Goal: Information Seeking & Learning: Learn about a topic

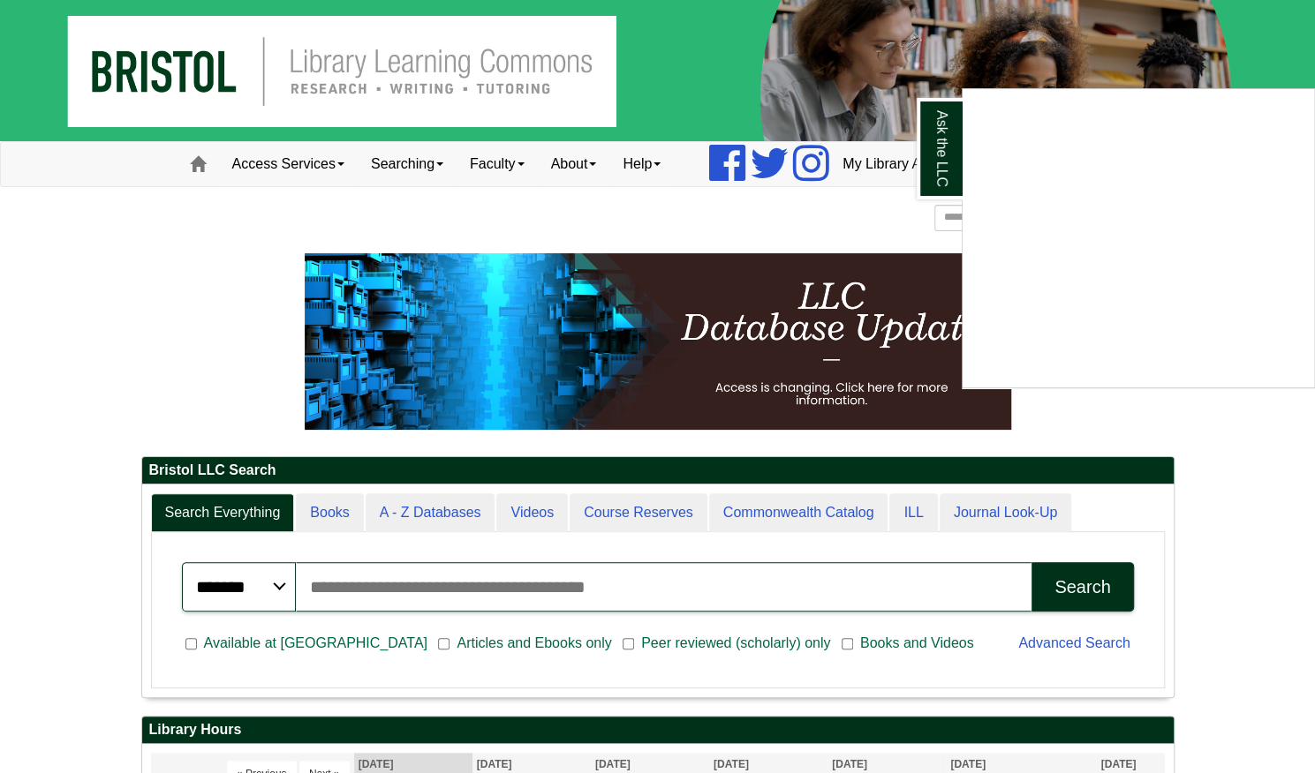
click at [477, 577] on div "Ask the LLC" at bounding box center [657, 386] width 1315 height 773
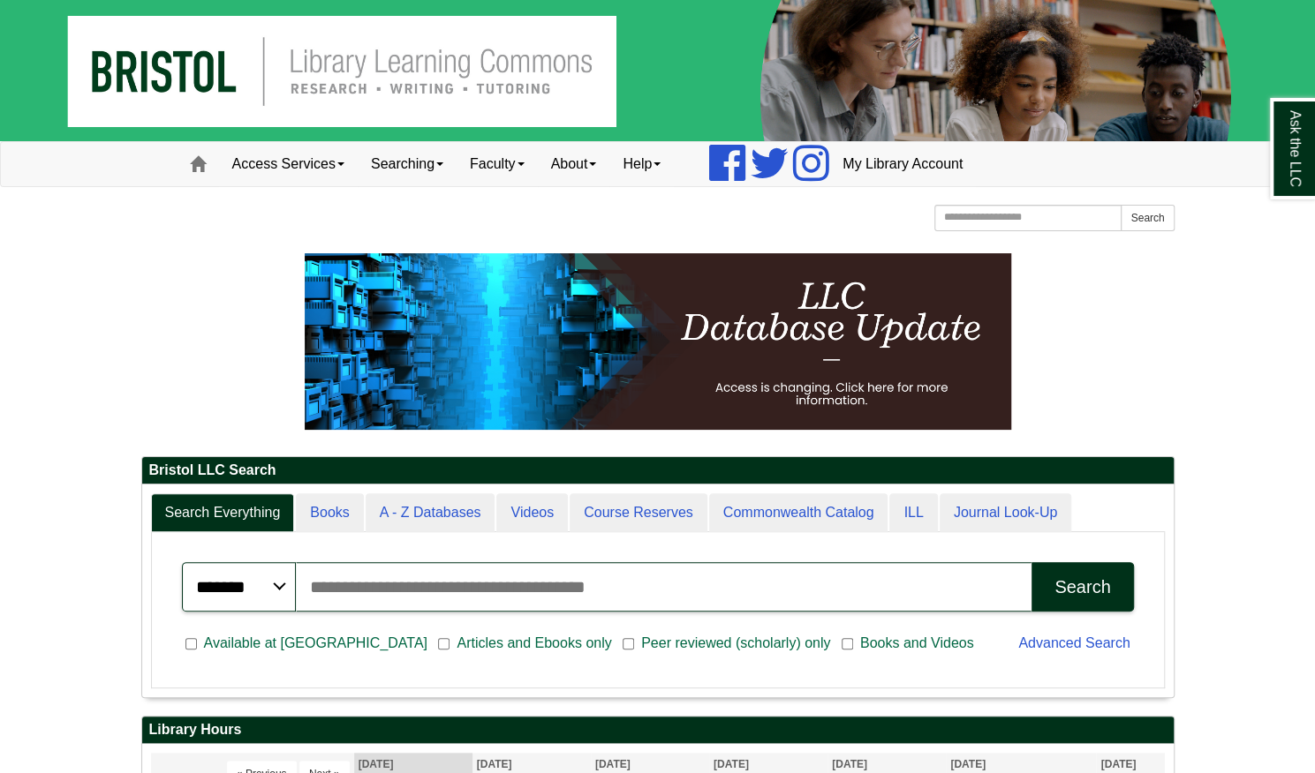
click at [475, 600] on input "Search articles, books, journals & more" at bounding box center [663, 586] width 735 height 49
type input "*"
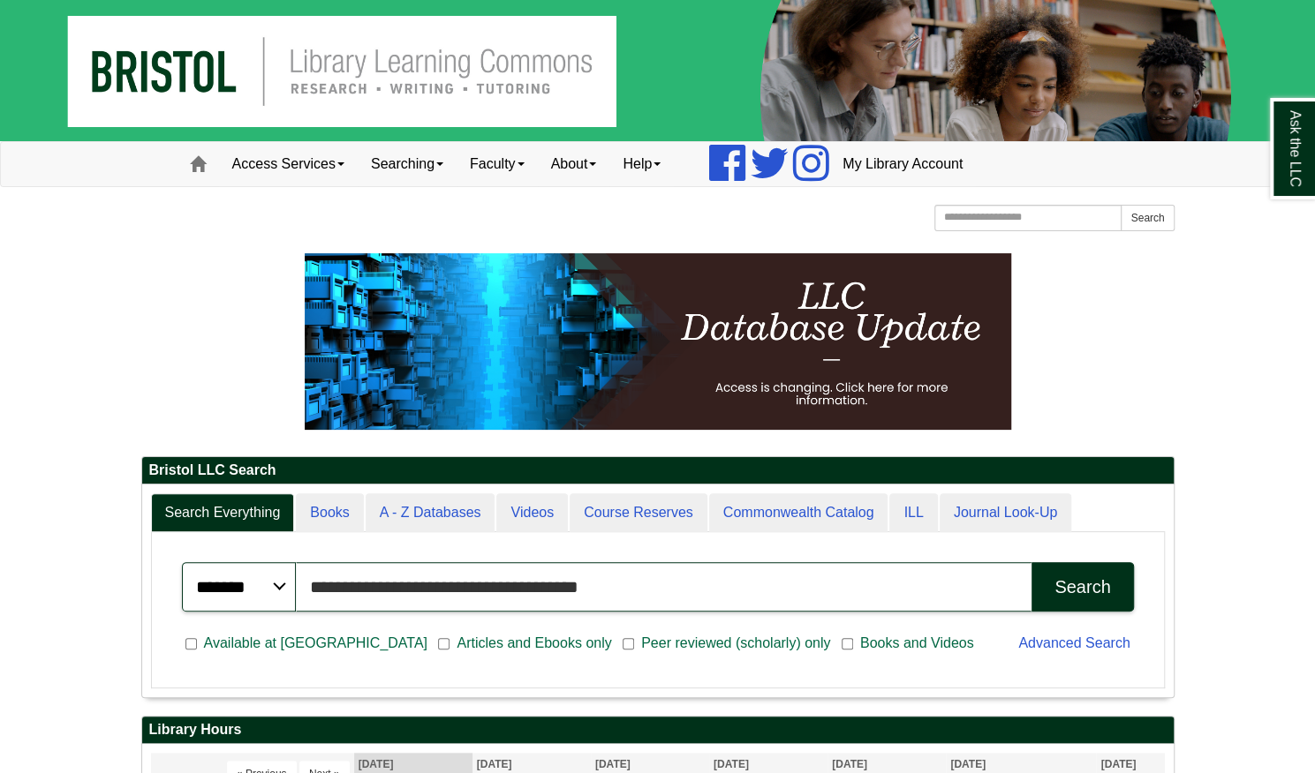
type input "**********"
click at [1031, 562] on button "Search" at bounding box center [1082, 586] width 102 height 49
click at [1062, 209] on input "Search the Website" at bounding box center [1028, 218] width 188 height 26
click at [345, 169] on link "Access Services" at bounding box center [288, 164] width 139 height 44
click at [434, 149] on link "Searching" at bounding box center [407, 164] width 99 height 44
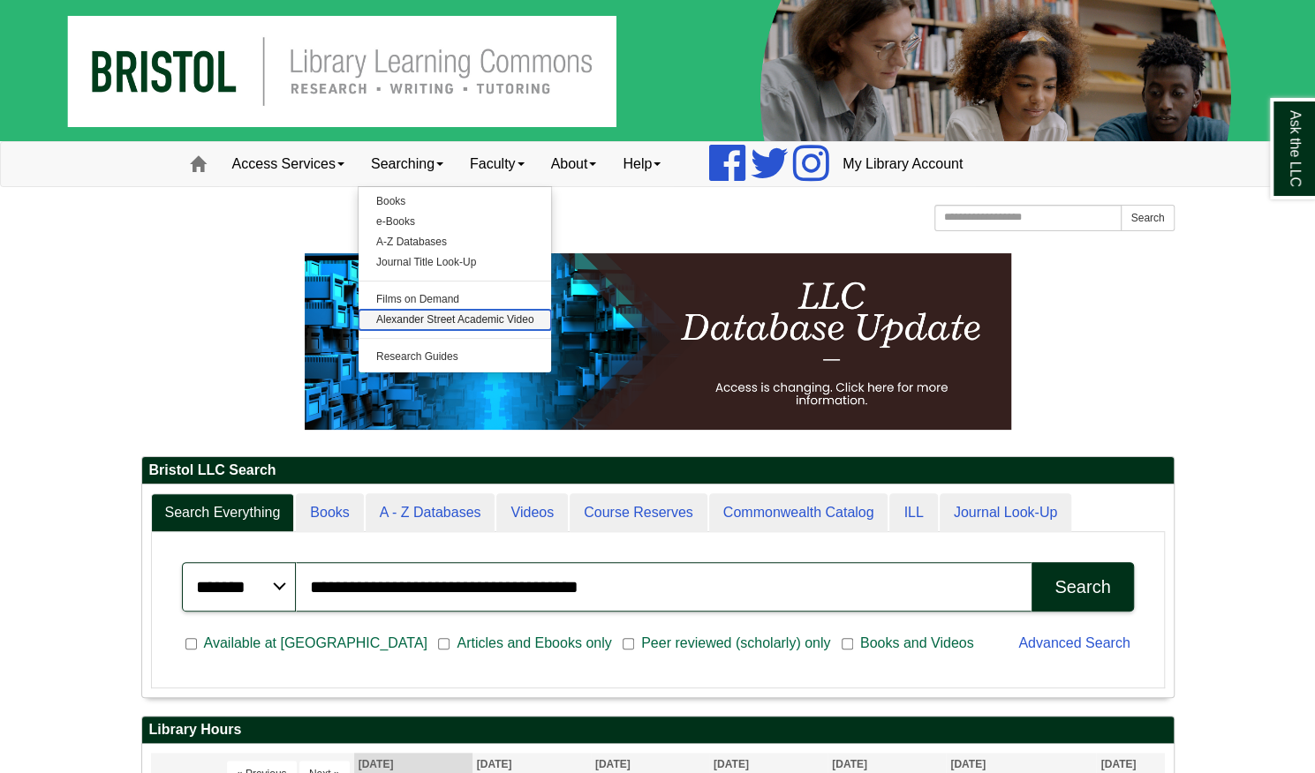
click at [451, 318] on link "Alexander Street Academic Video" at bounding box center [454, 320] width 193 height 20
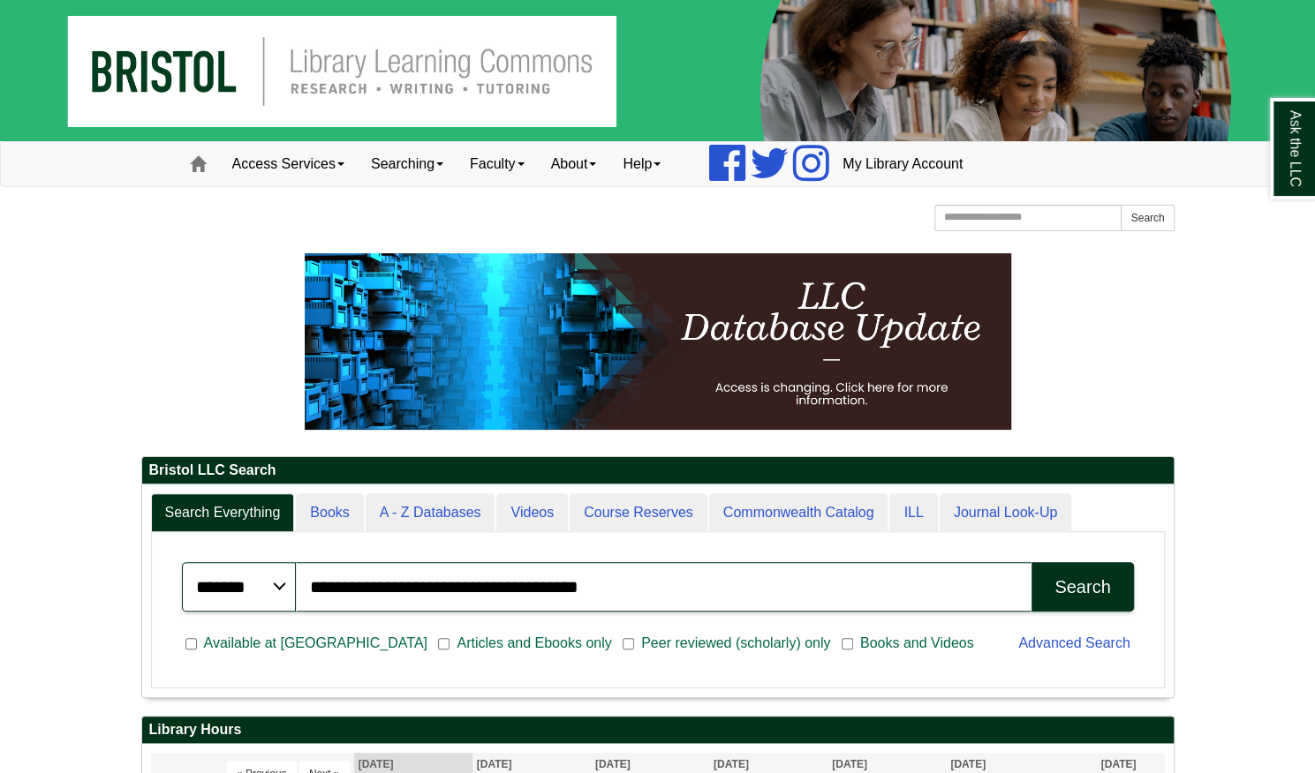
scroll to position [212, 1031]
